Goal: Task Accomplishment & Management: Manage account settings

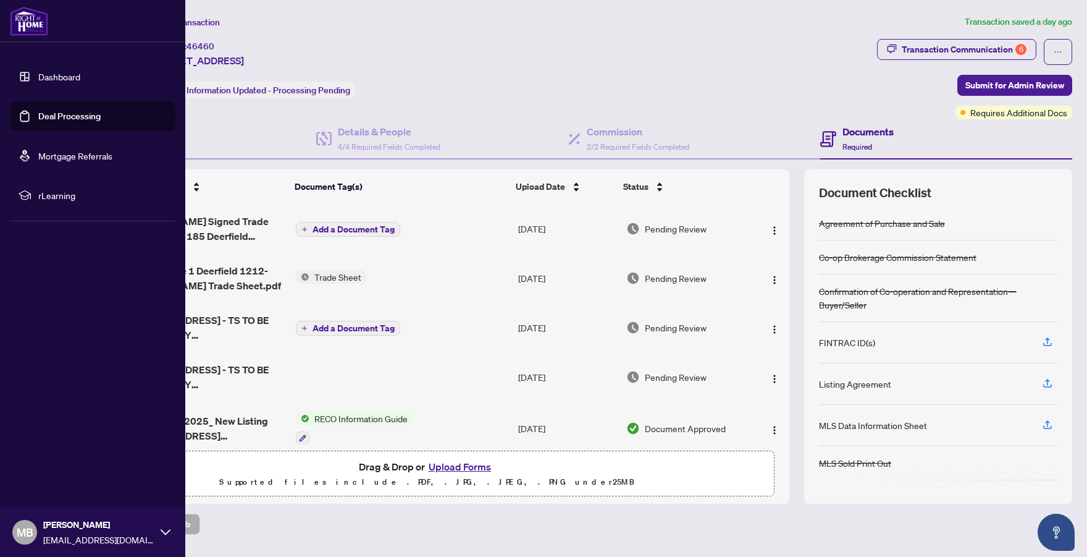
click at [54, 74] on link "Dashboard" at bounding box center [59, 76] width 42 height 11
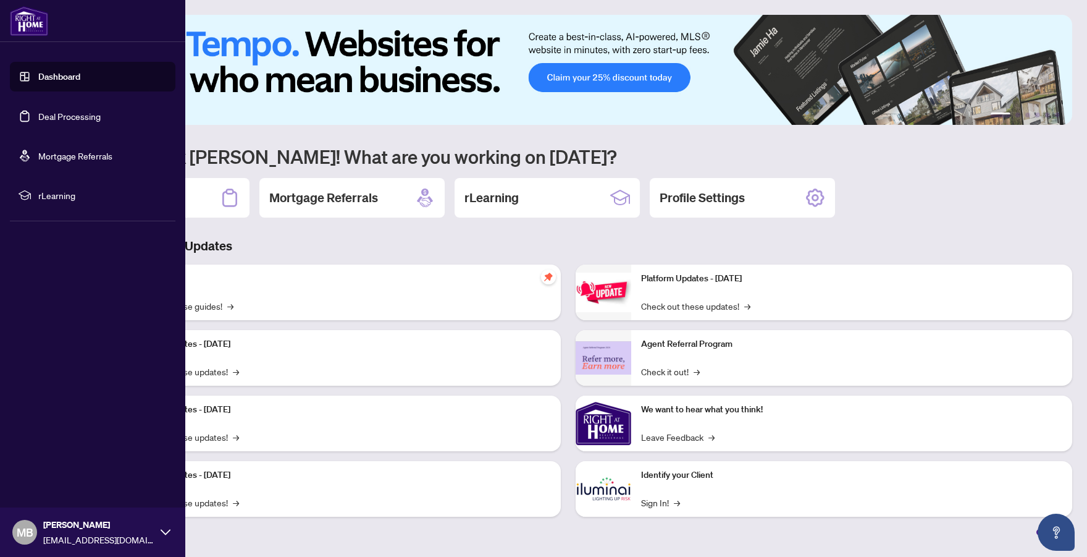
click at [72, 114] on link "Deal Processing" at bounding box center [69, 116] width 62 height 11
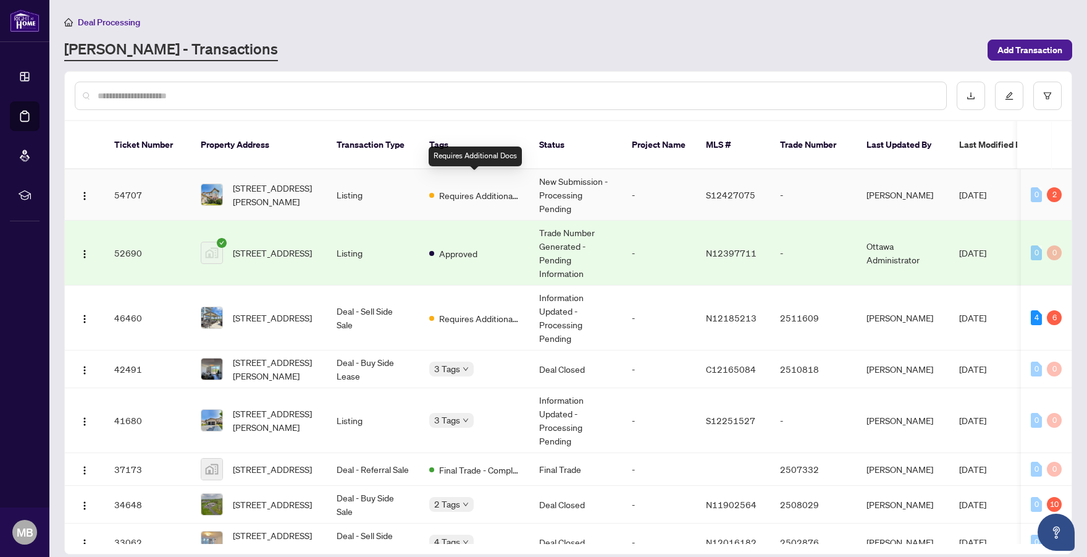
click at [474, 187] on div "Requires Additional Docs" at bounding box center [474, 194] width 90 height 15
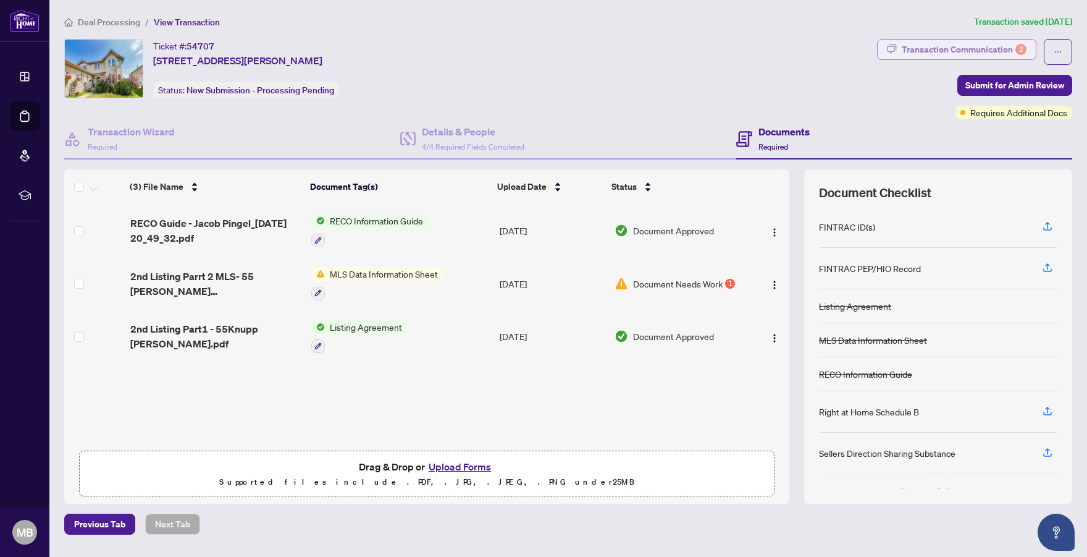
click at [1002, 42] on div "Transaction Communication 2" at bounding box center [964, 50] width 125 height 20
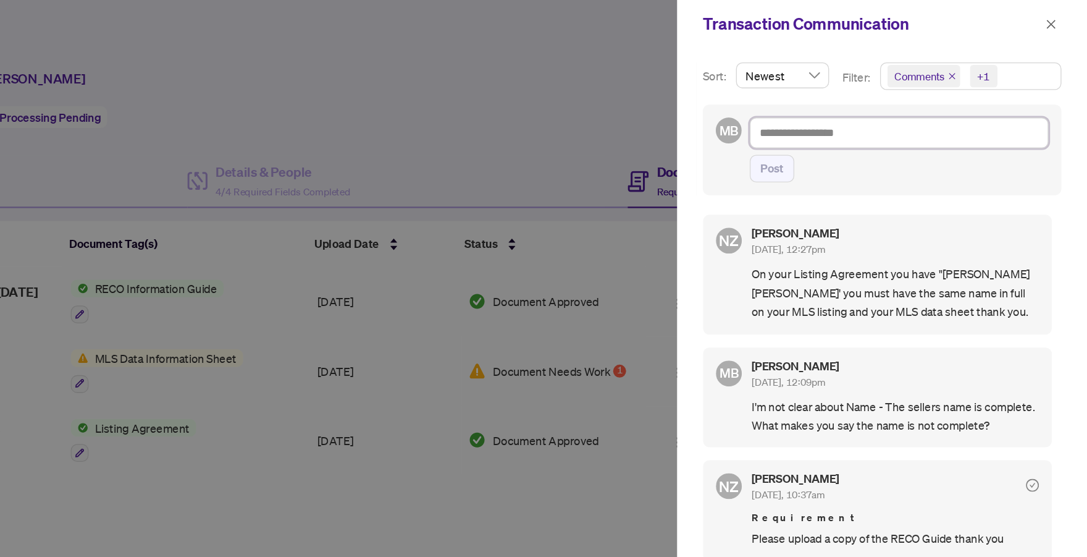
click at [953, 106] on textarea at bounding box center [944, 101] width 228 height 23
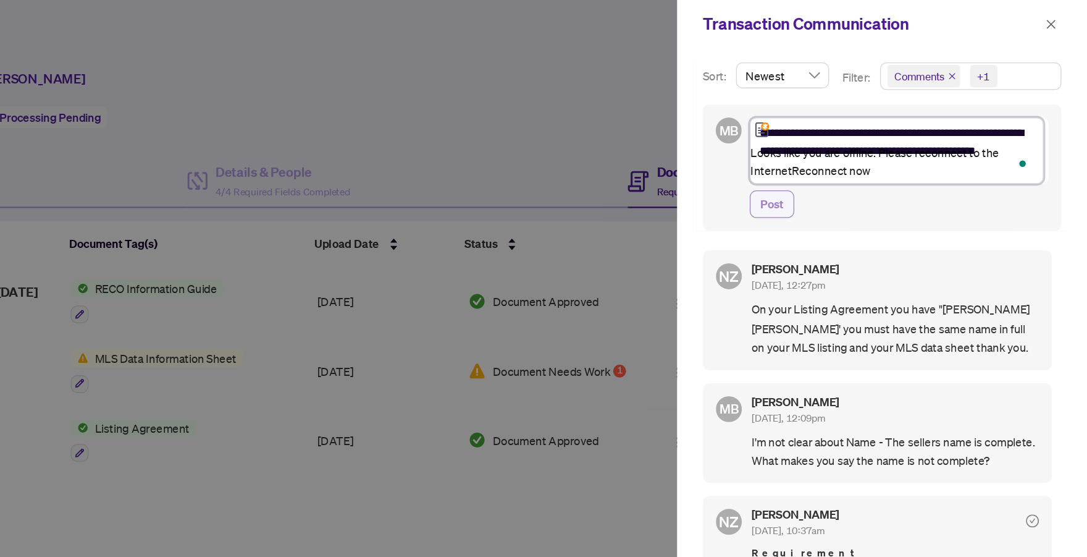
type textarea "**********"
click at [853, 164] on button "Post" at bounding box center [847, 156] width 34 height 21
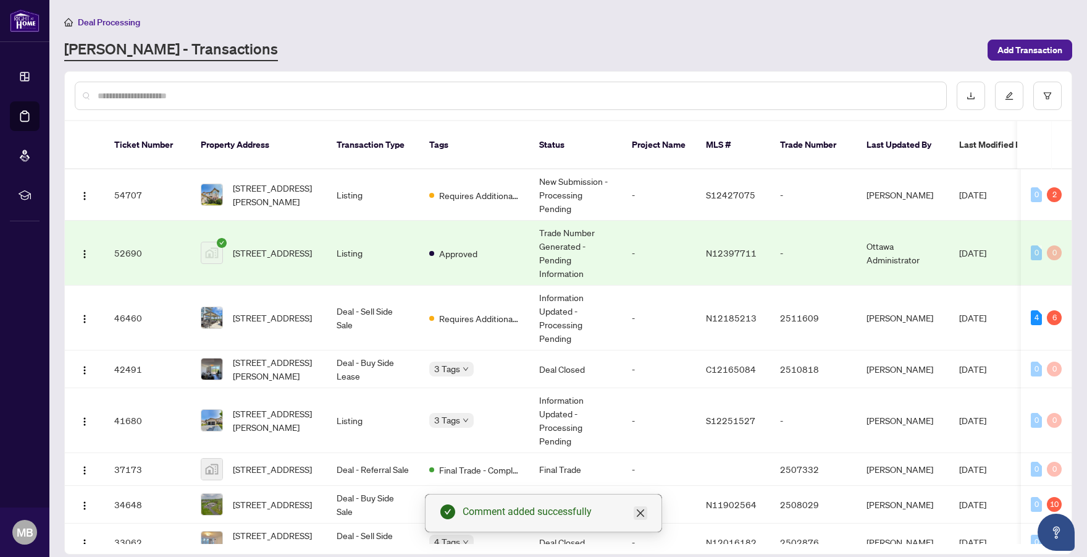
click at [644, 519] on link "Close" at bounding box center [641, 513] width 14 height 14
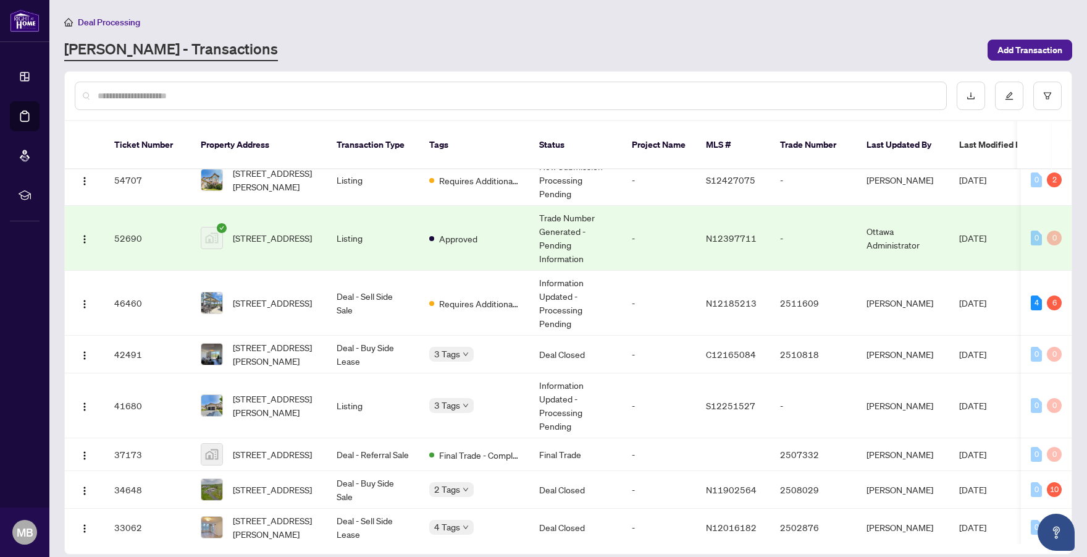
scroll to position [13, 0]
click at [403, 285] on td "Deal - Sell Side Sale" at bounding box center [373, 304] width 93 height 65
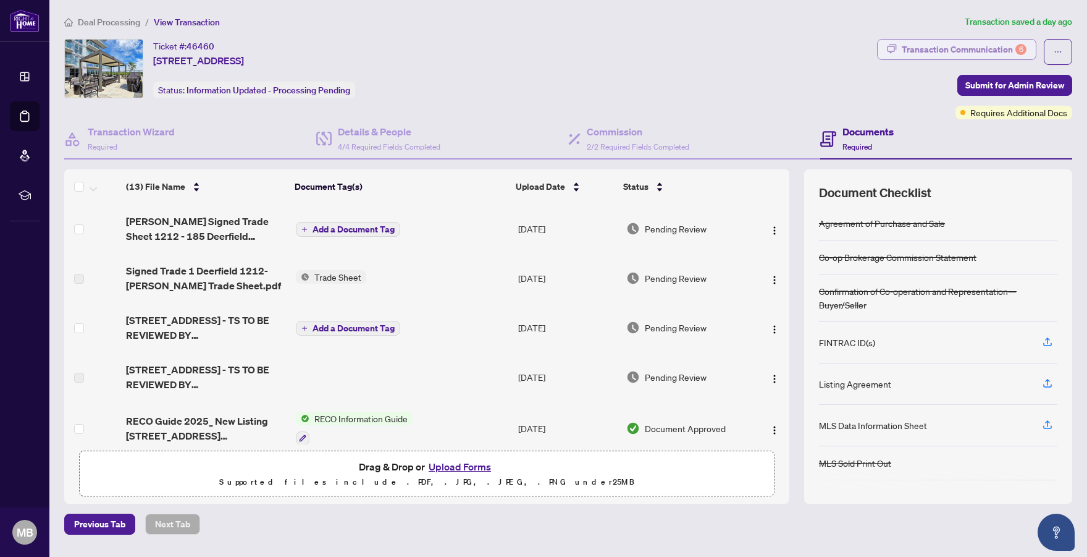
click at [948, 51] on div "Transaction Communication 6" at bounding box center [964, 50] width 125 height 20
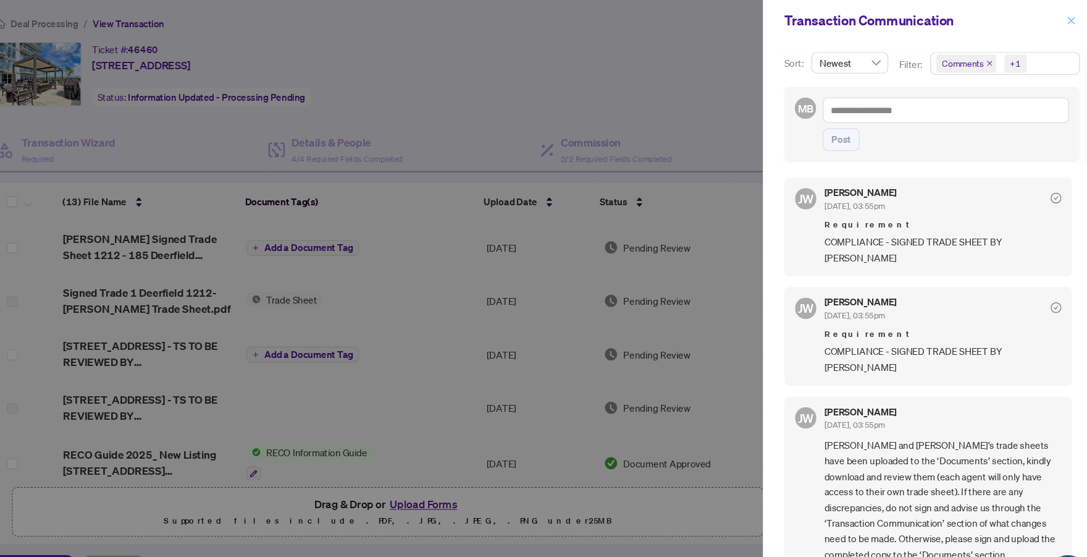
click at [1056, 23] on span "button" at bounding box center [1059, 19] width 9 height 20
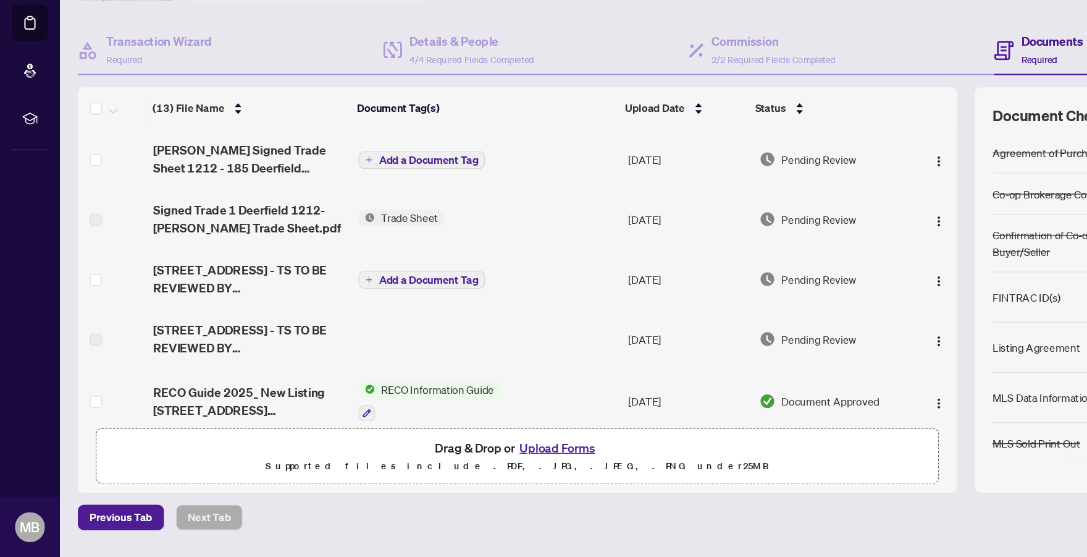
click at [363, 229] on span "Add a Document Tag" at bounding box center [354, 229] width 82 height 9
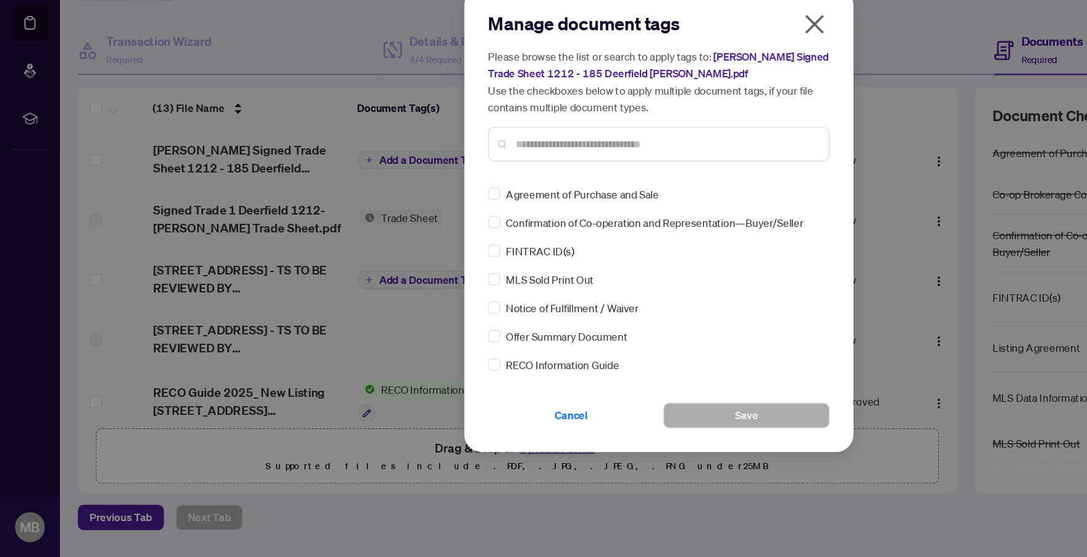
click at [492, 221] on input "text" at bounding box center [550, 216] width 248 height 14
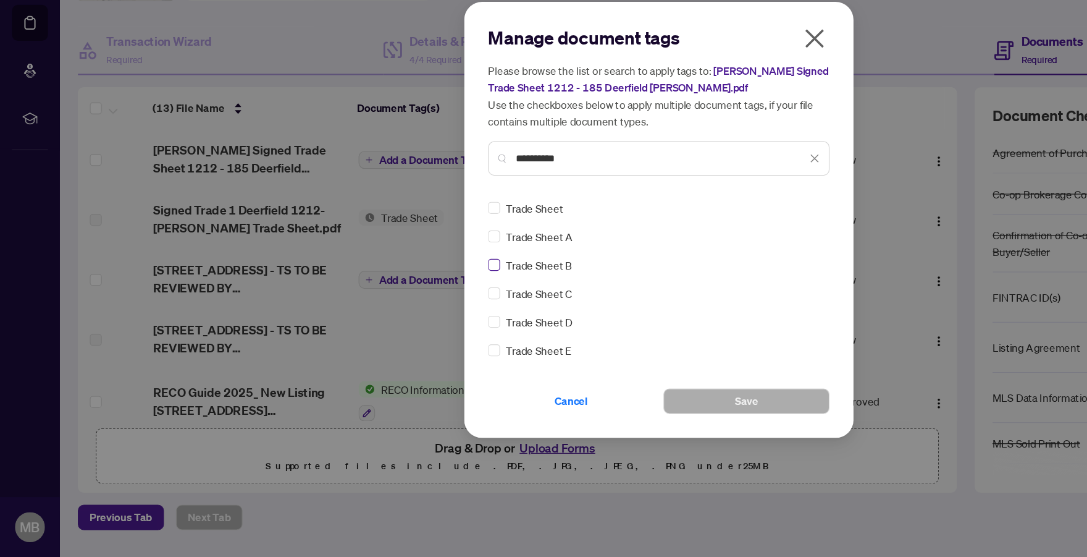
type input "**********"
click at [627, 426] on button "Save" at bounding box center [615, 428] width 137 height 21
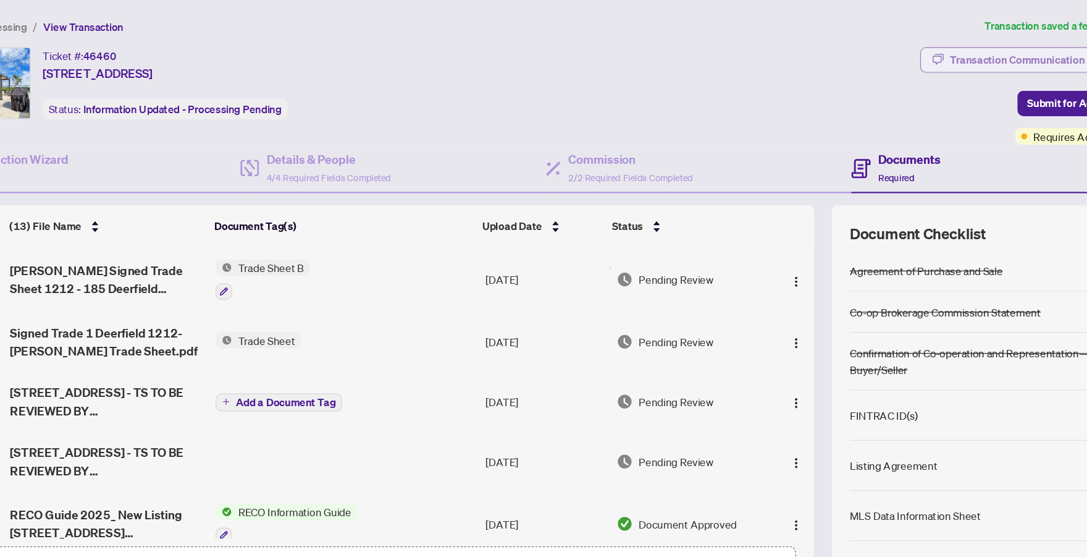
click at [935, 54] on div "Transaction Communication 6" at bounding box center [964, 50] width 125 height 20
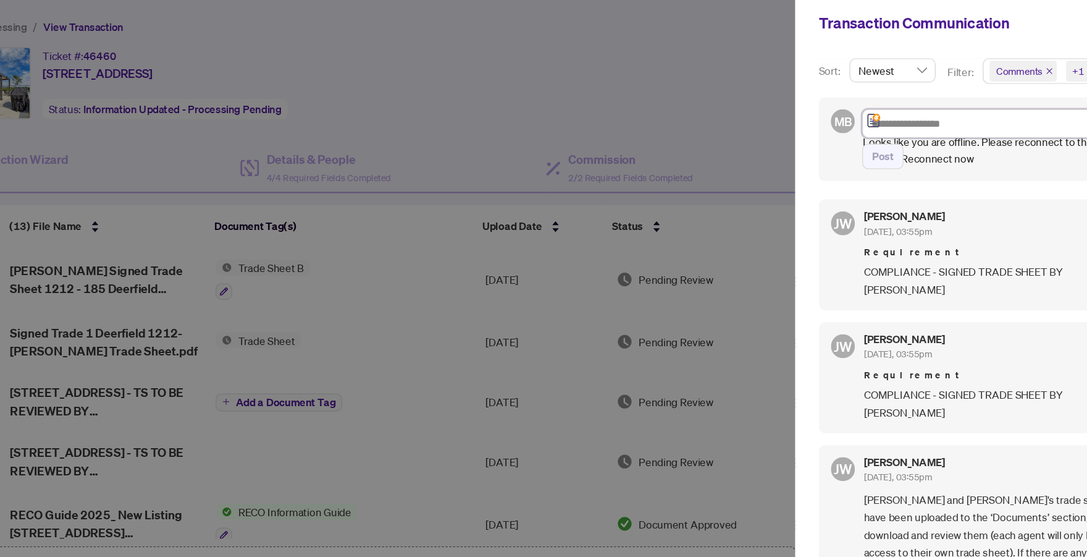
click at [898, 98] on textarea "To enrich screen reader interactions, please activate Accessibility in Grammarl…" at bounding box center [944, 101] width 228 height 23
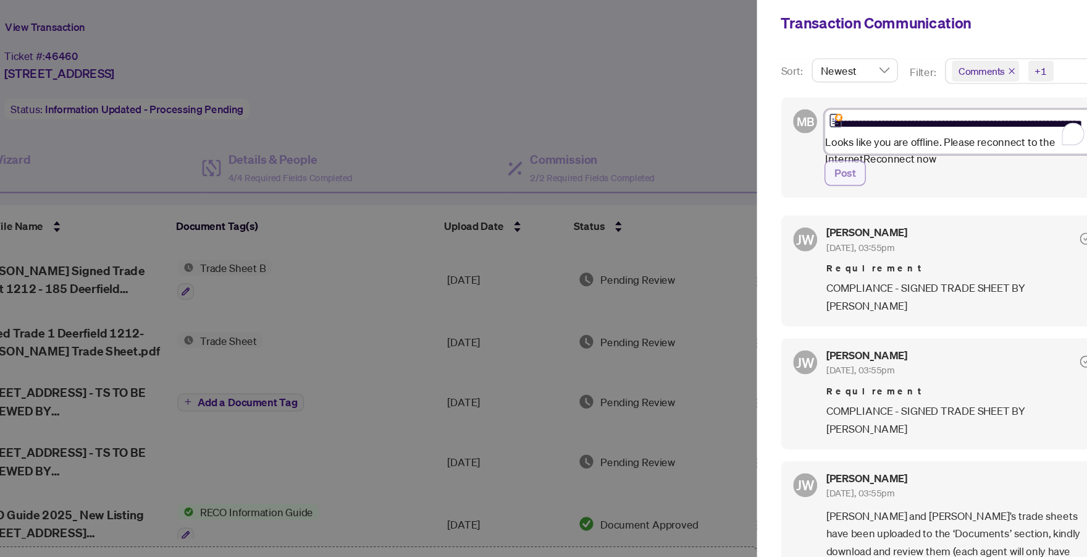
type textarea "**********"
click at [845, 138] on span "Post" at bounding box center [847, 143] width 18 height 20
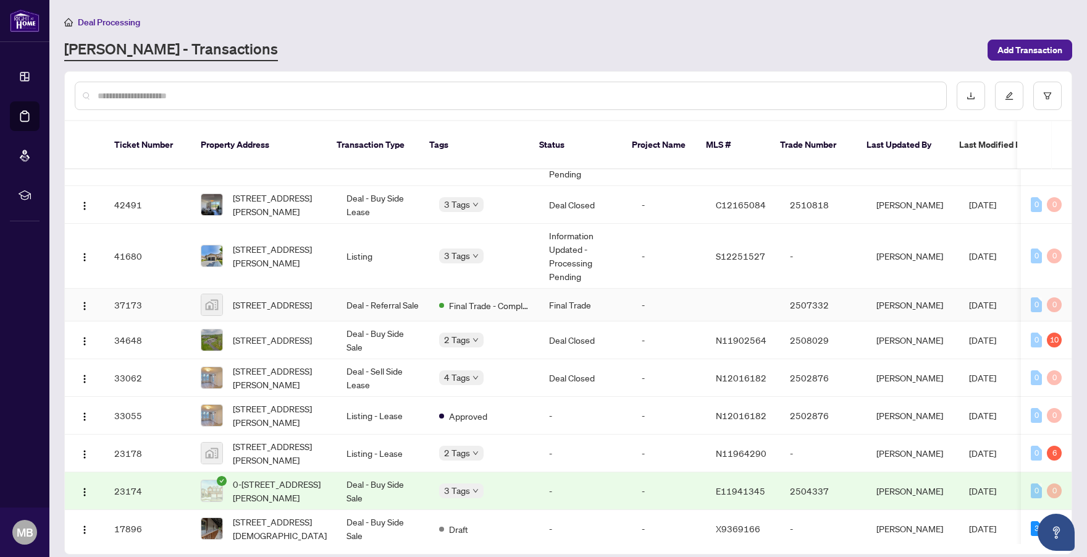
scroll to position [171, 0]
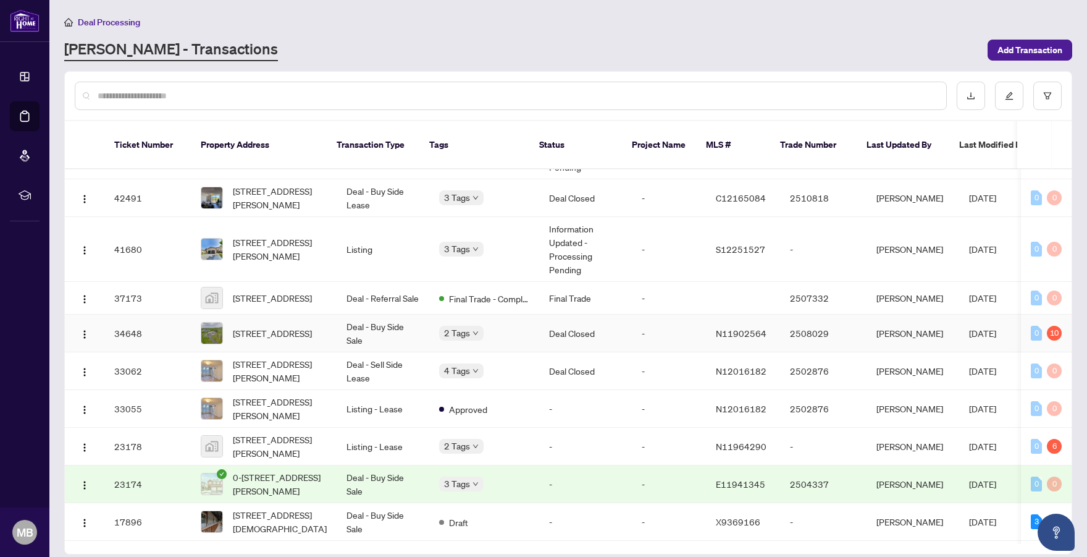
click at [505, 331] on div "2 Tags" at bounding box center [484, 333] width 90 height 14
click at [499, 326] on div "2 Tags" at bounding box center [484, 333] width 90 height 14
click at [295, 326] on span "[STREET_ADDRESS]" at bounding box center [272, 333] width 79 height 14
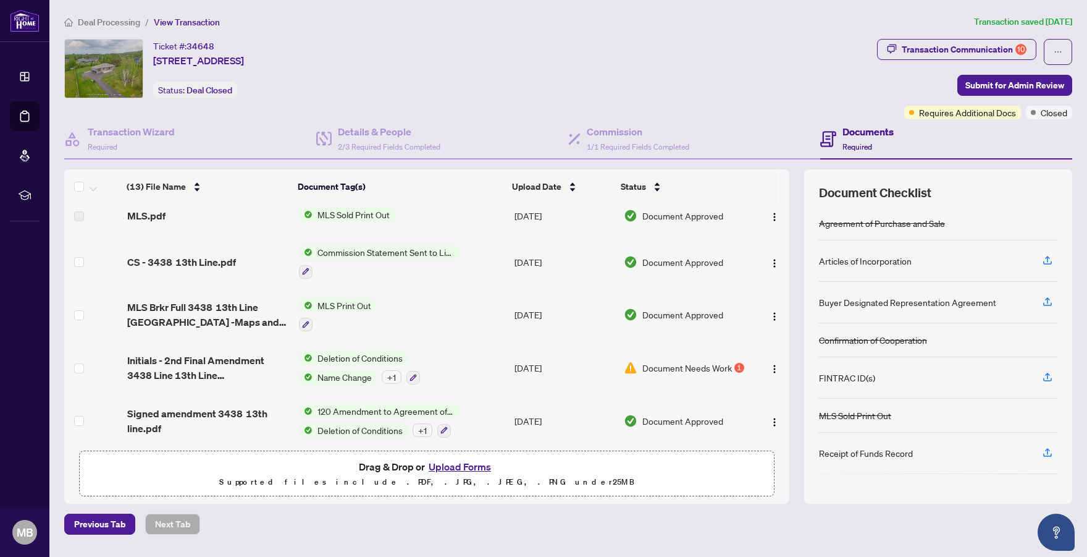
scroll to position [65, 0]
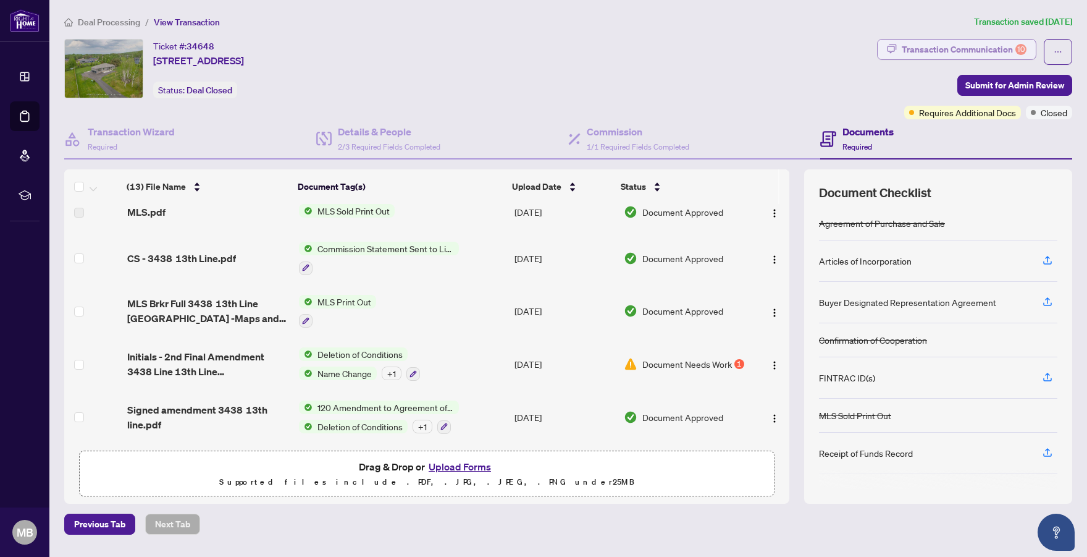
click at [976, 54] on div "Transaction Communication 10" at bounding box center [964, 50] width 125 height 20
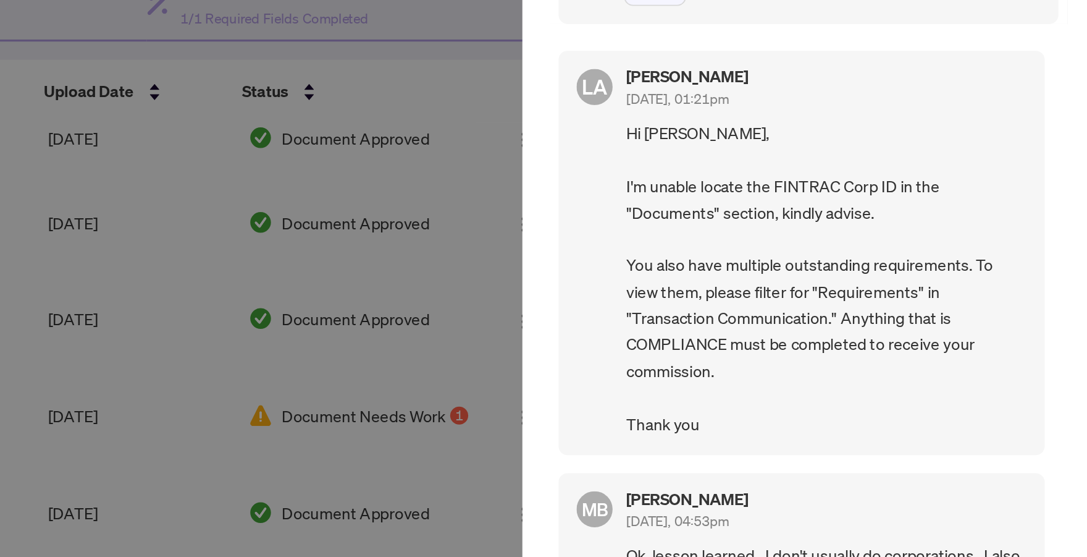
click at [762, 280] on div at bounding box center [543, 278] width 1087 height 557
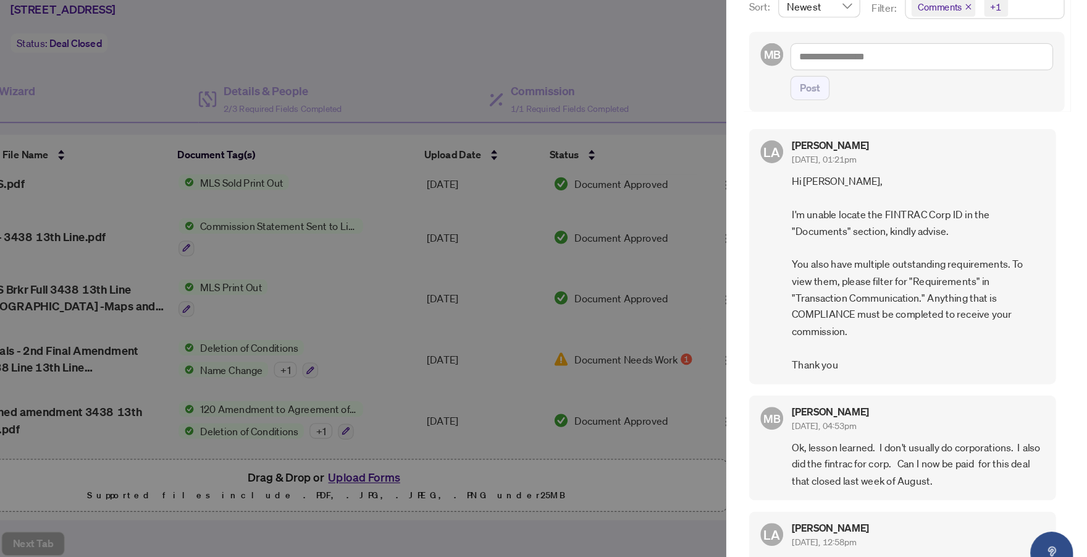
click at [694, 105] on div at bounding box center [543, 278] width 1087 height 557
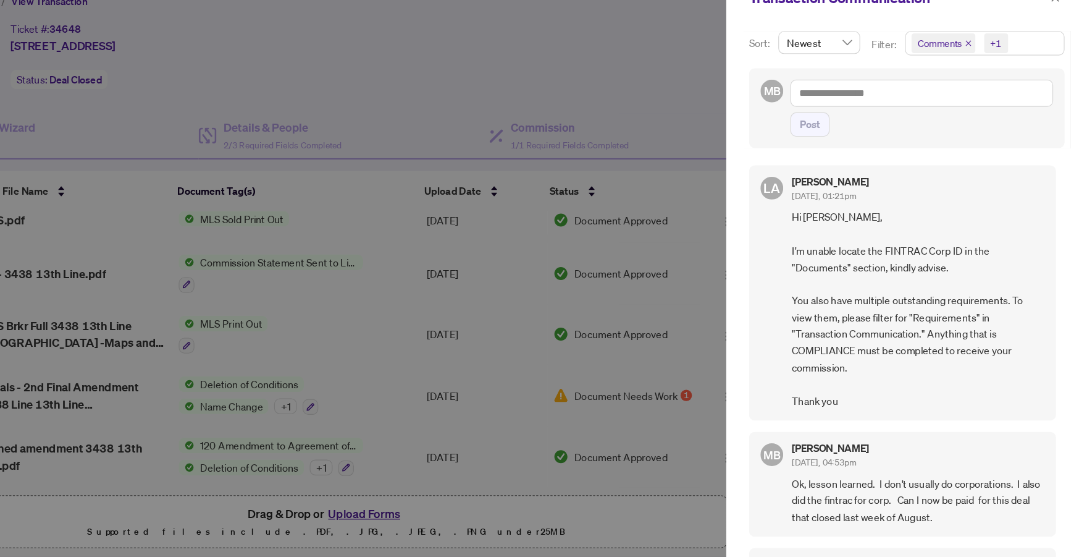
click at [984, 58] on icon "close" at bounding box center [984, 59] width 6 height 6
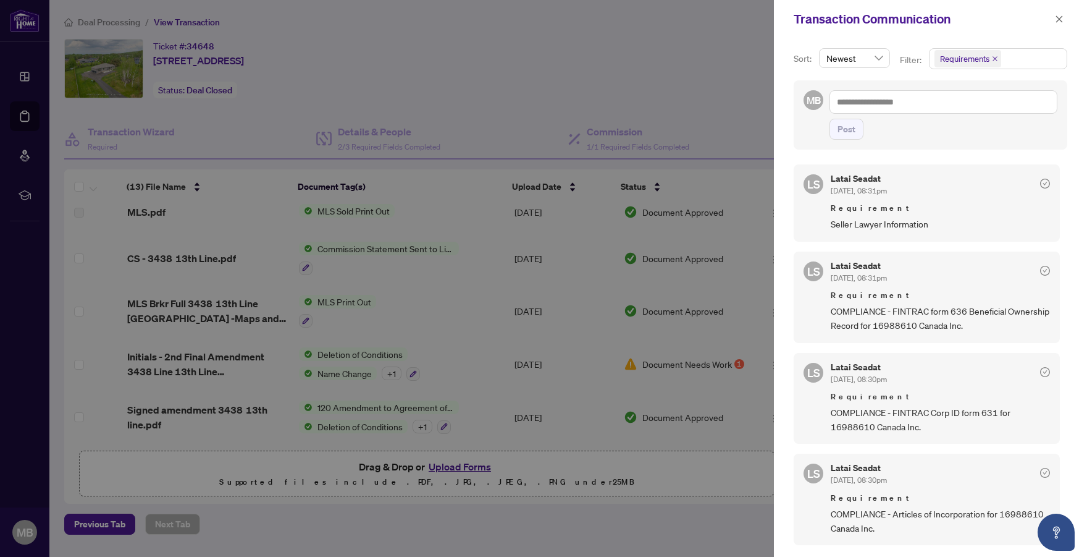
click at [550, 75] on div at bounding box center [543, 278] width 1087 height 557
click at [612, 81] on div at bounding box center [543, 278] width 1087 height 557
click at [1065, 21] on button "button" at bounding box center [1060, 19] width 16 height 15
